Goal: Information Seeking & Learning: Learn about a topic

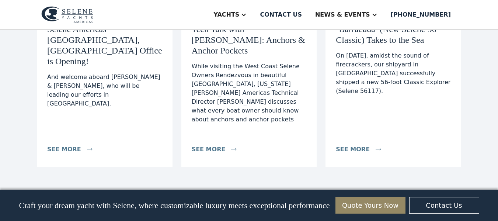
scroll to position [1290, 0]
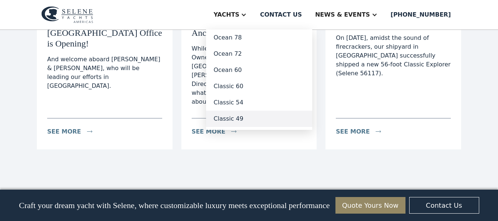
click at [256, 120] on link "Classic 49" at bounding box center [259, 119] width 106 height 16
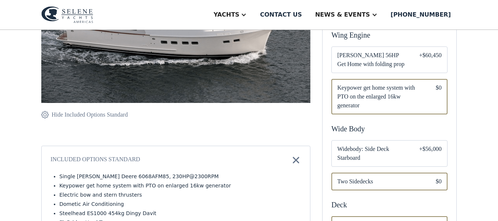
scroll to position [184, 0]
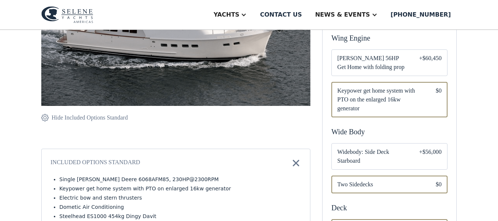
click at [403, 143] on div "Email Form" at bounding box center [389, 156] width 116 height 27
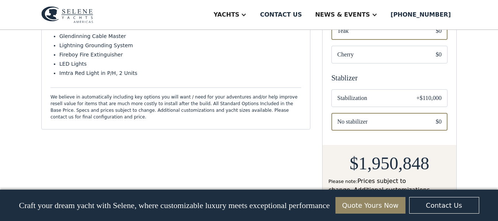
scroll to position [479, 0]
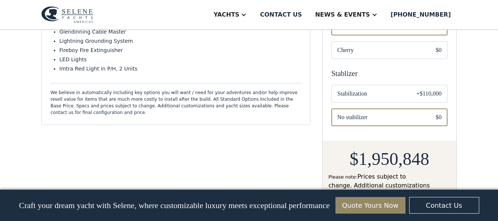
click at [418, 89] on div "+$110,000" at bounding box center [429, 93] width 25 height 9
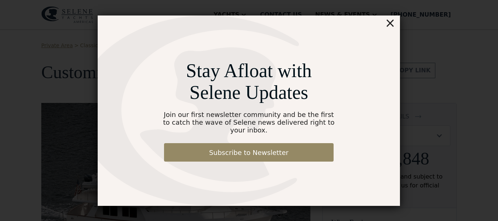
drag, startPoint x: 388, startPoint y: 30, endPoint x: 381, endPoint y: 31, distance: 7.0
click at [388, 30] on div "×" at bounding box center [390, 22] width 11 height 15
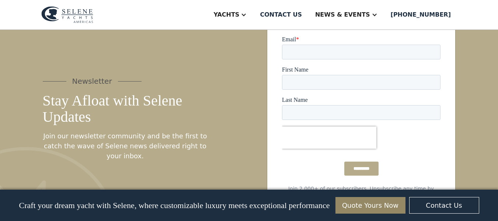
scroll to position [848, 0]
